Goal: Information Seeking & Learning: Check status

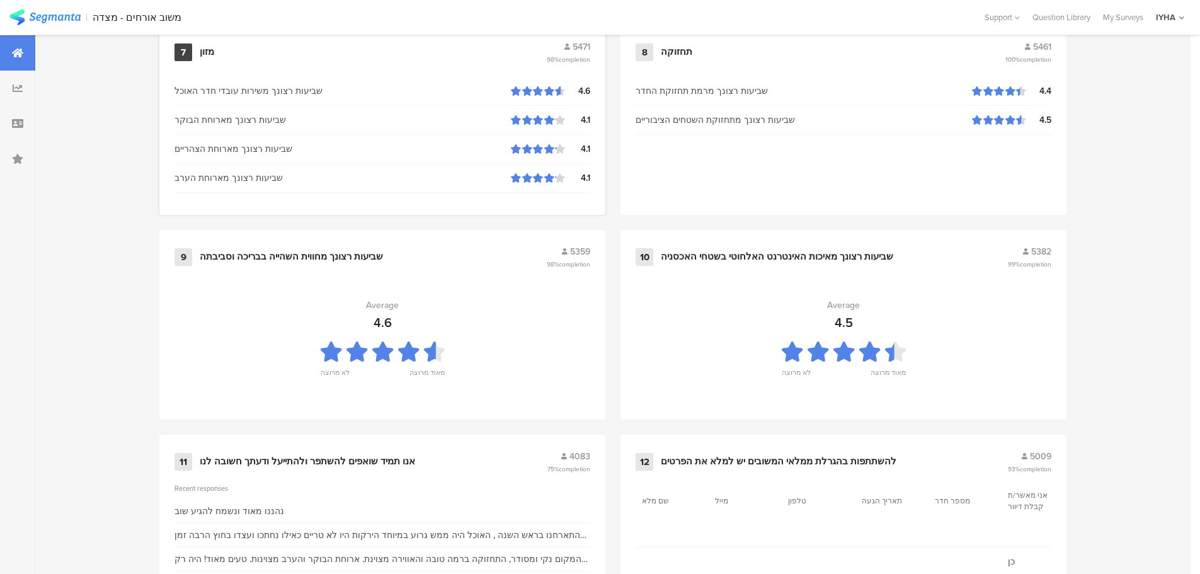
scroll to position [1274, 0]
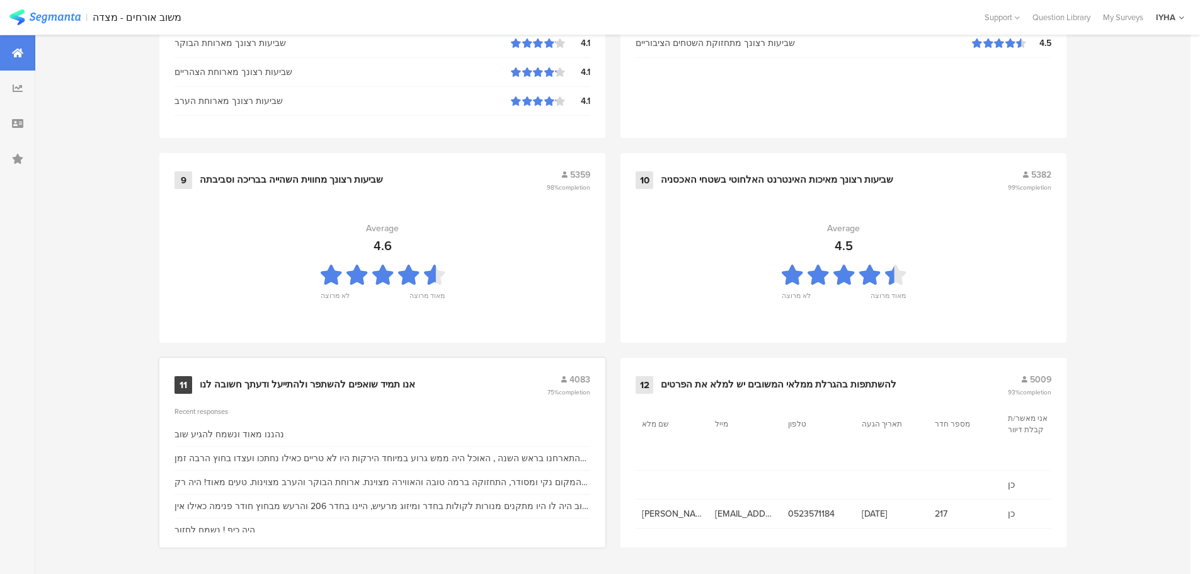
click at [309, 384] on div "אנו תמיד שואפים להשתפר ולהתייעל ודעתך חשובה לנו" at bounding box center [307, 385] width 215 height 13
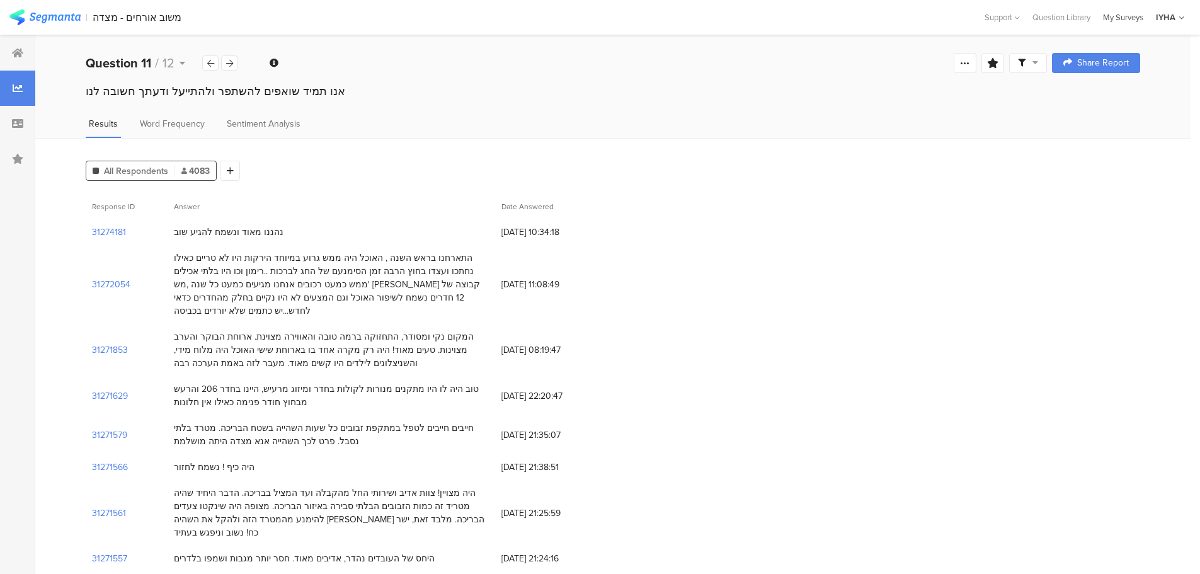
click at [1130, 20] on div "My Surveys" at bounding box center [1123, 17] width 53 height 12
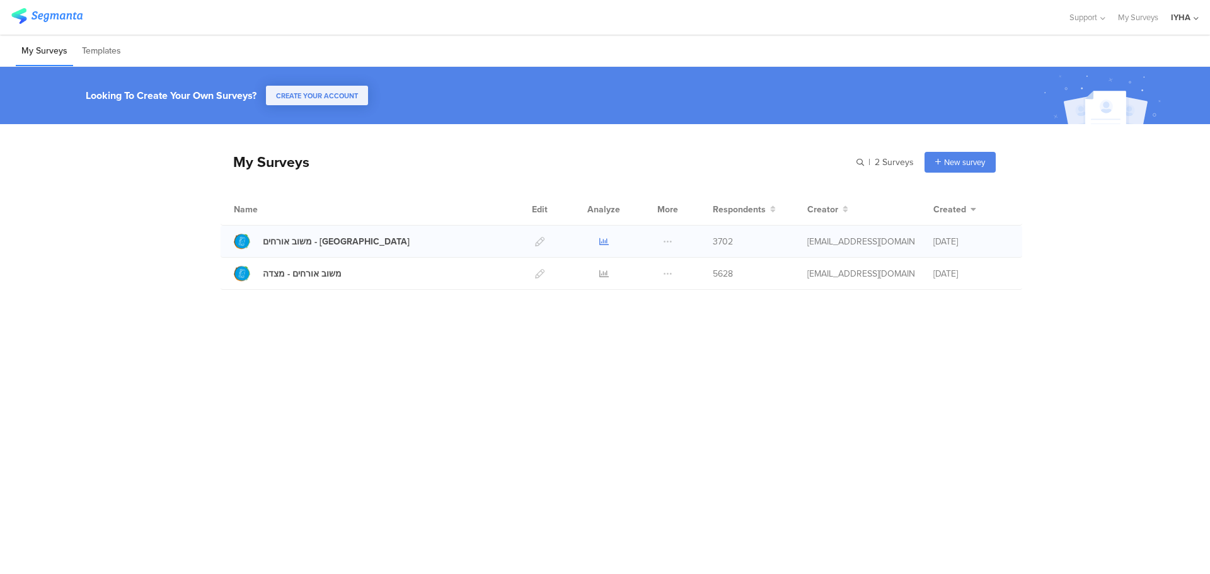
click at [599, 239] on icon at bounding box center [603, 241] width 9 height 9
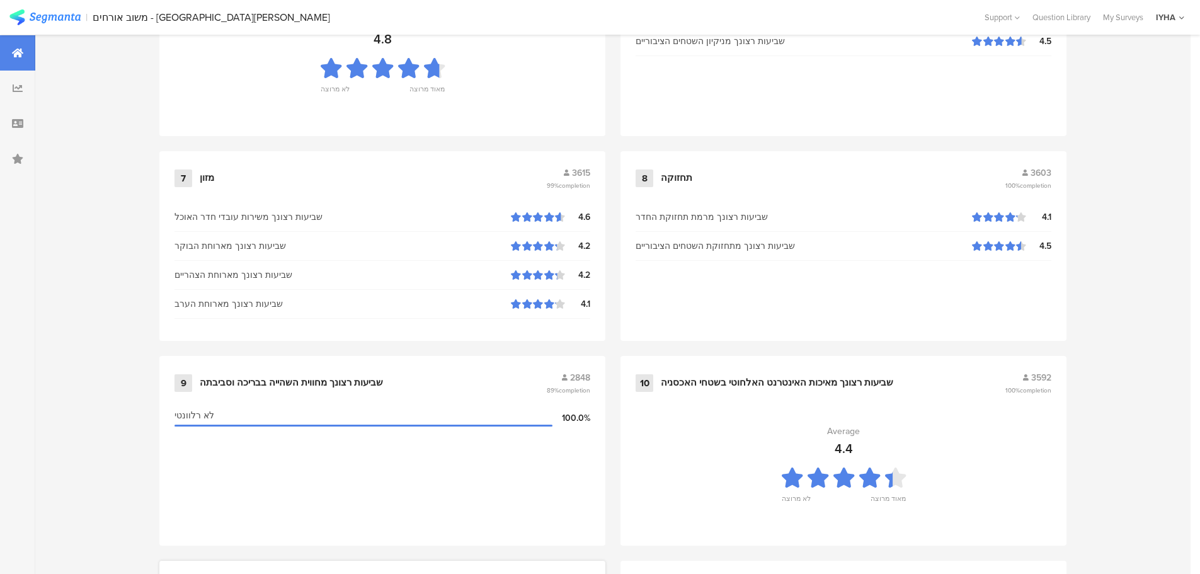
scroll to position [1260, 0]
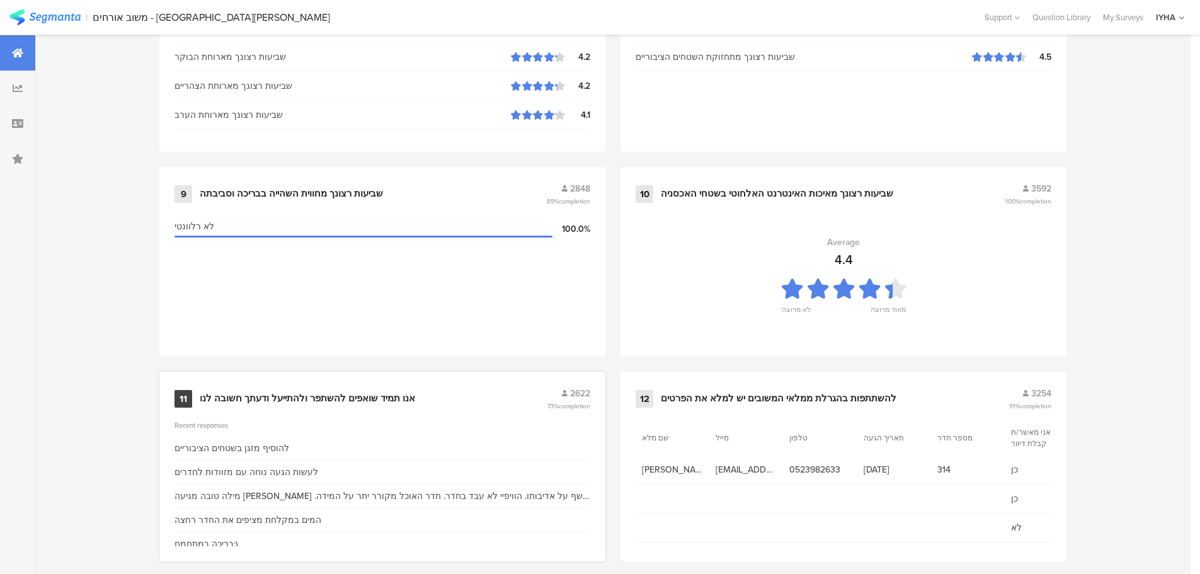
click at [378, 394] on div "אנו תמיד שואפים להשתפר ולהתייעל ודעתך חשובה לנו" at bounding box center [307, 399] width 215 height 13
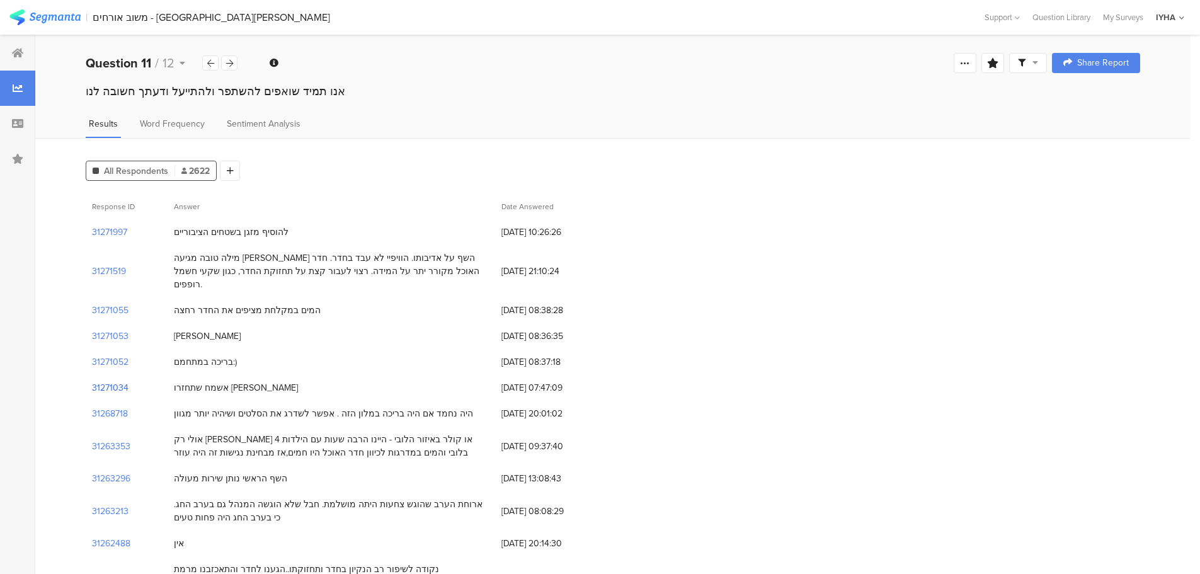
click at [120, 381] on section "31271034" at bounding box center [110, 387] width 37 height 13
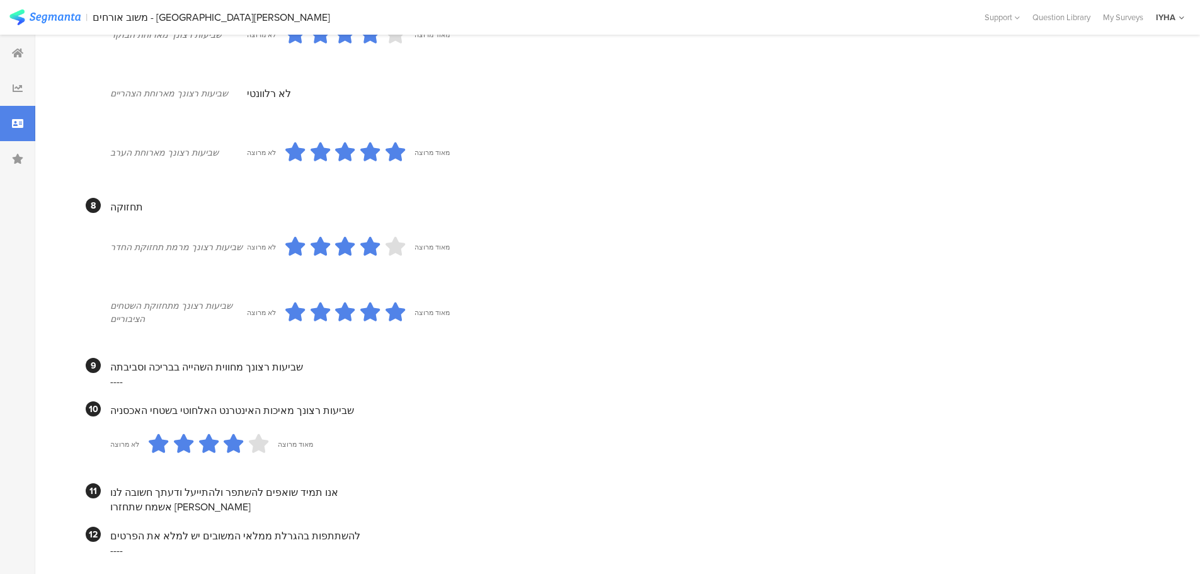
scroll to position [948, 0]
